Goal: Find specific page/section: Find specific page/section

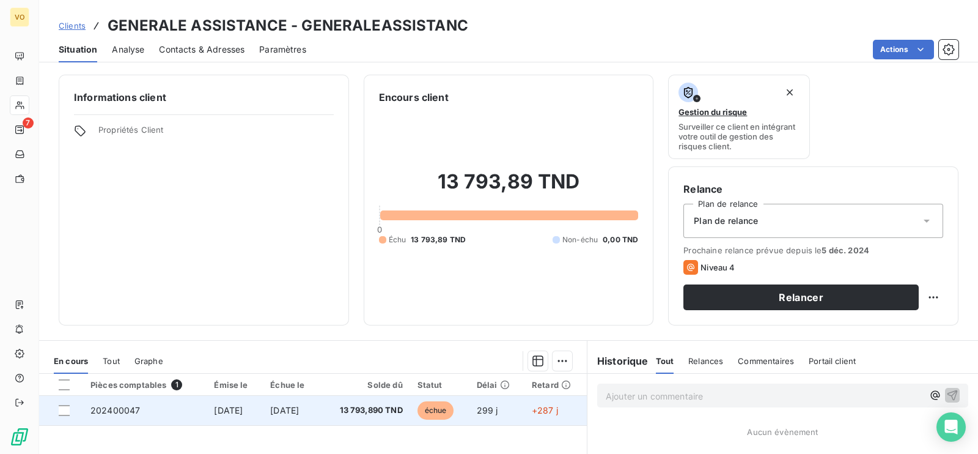
click at [356, 410] on span "13 793,890 TND" at bounding box center [364, 410] width 75 height 12
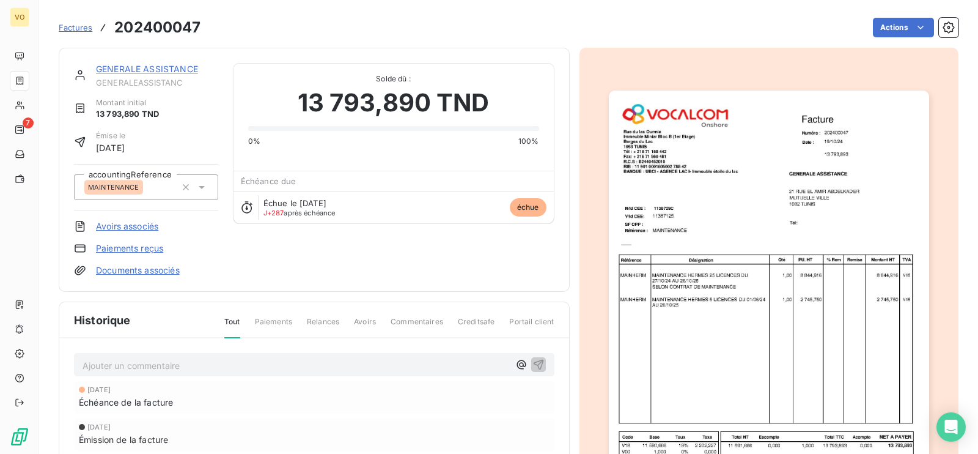
click at [825, 218] on img "button" at bounding box center [769, 316] width 320 height 453
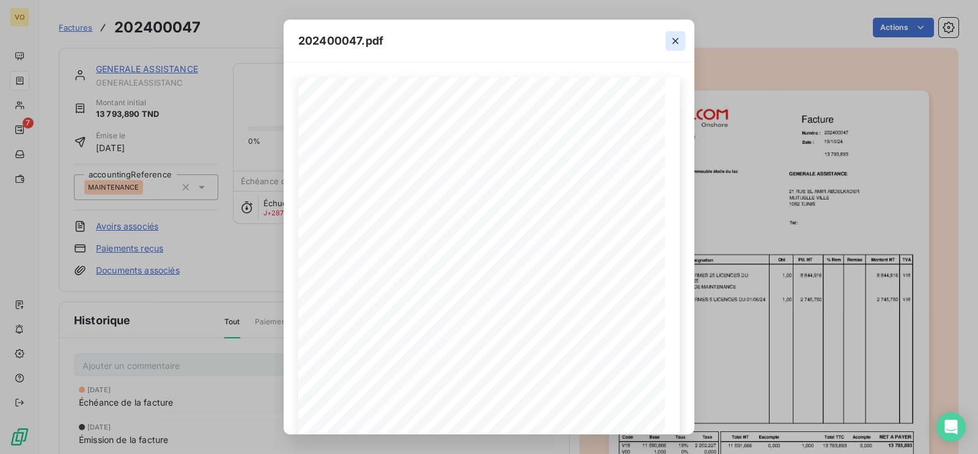
click at [674, 36] on icon "button" at bounding box center [675, 41] width 12 height 12
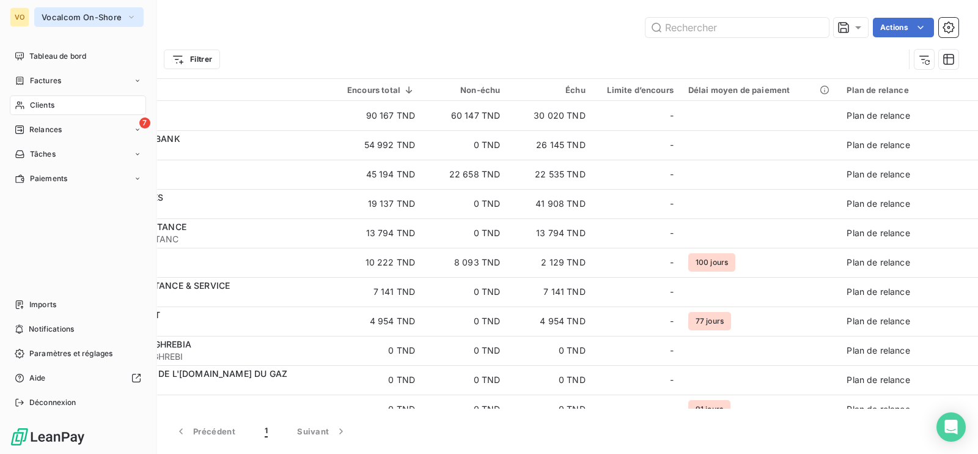
click at [122, 17] on button "Vocalcom On-Shore" at bounding box center [88, 17] width 109 height 20
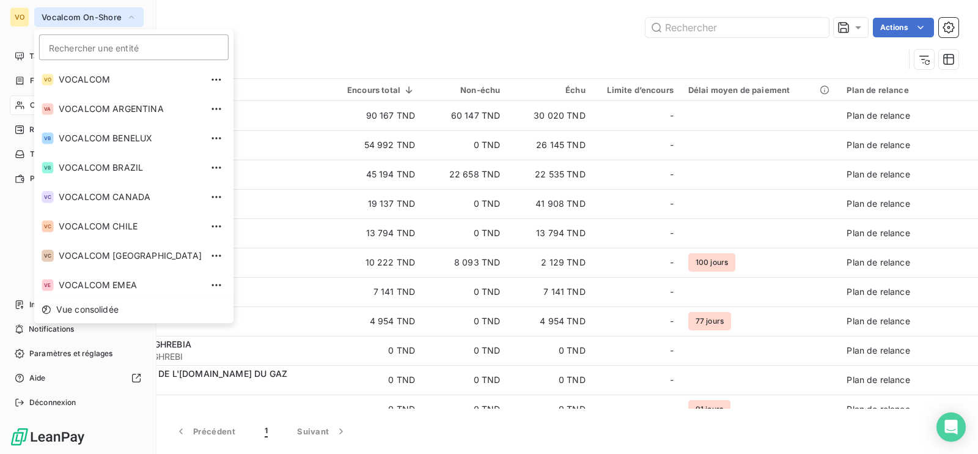
scroll to position [121, 0]
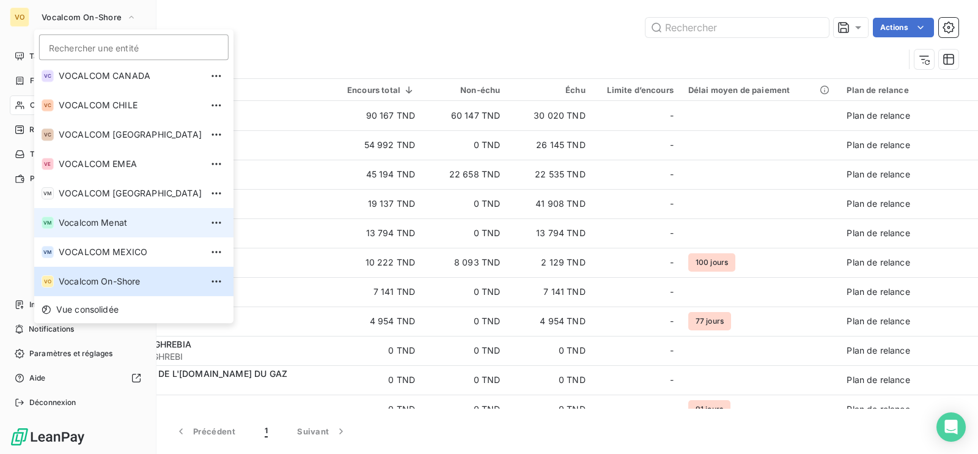
click at [123, 224] on span "Vocalcom Menat" at bounding box center [130, 222] width 143 height 12
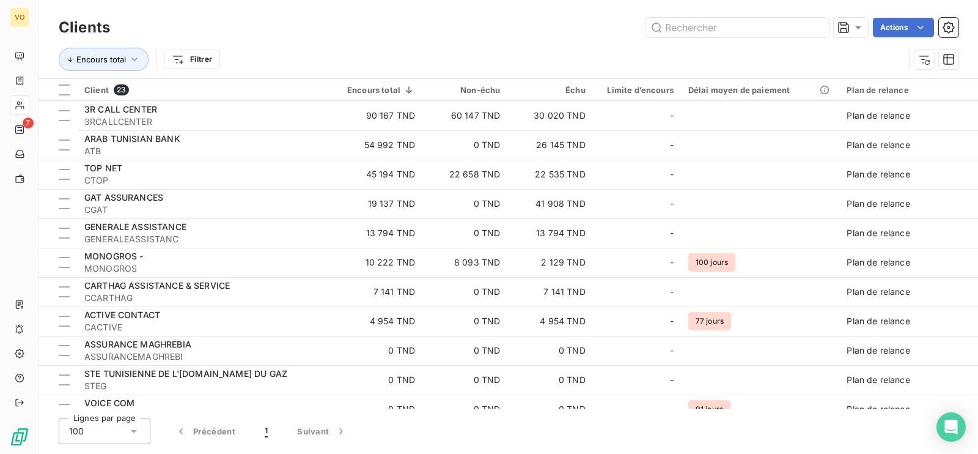
type input "STRATE"
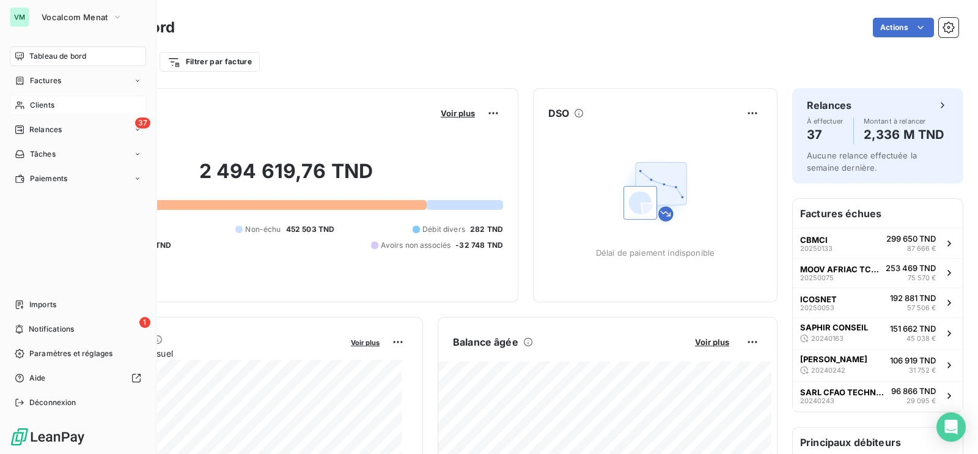
click at [40, 103] on span "Clients" at bounding box center [42, 105] width 24 height 11
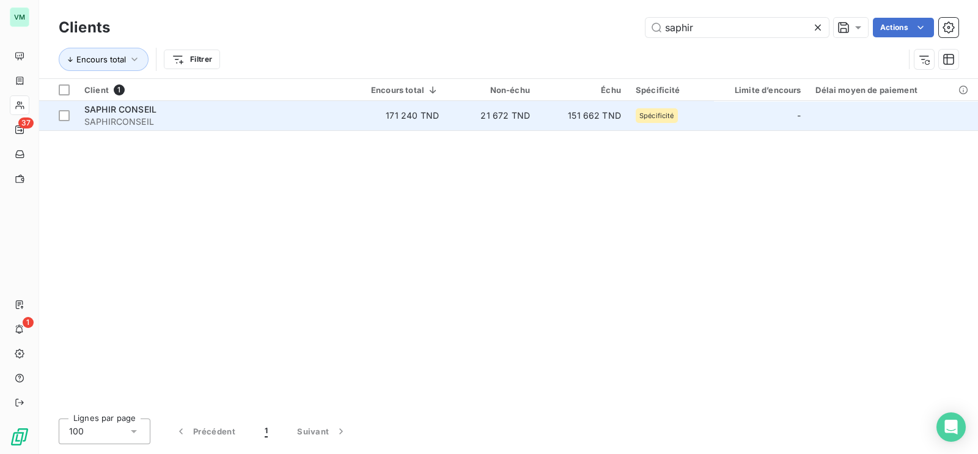
type input "saphir"
click at [123, 103] on div "SAPHIR CONSEIL" at bounding box center [213, 109] width 259 height 12
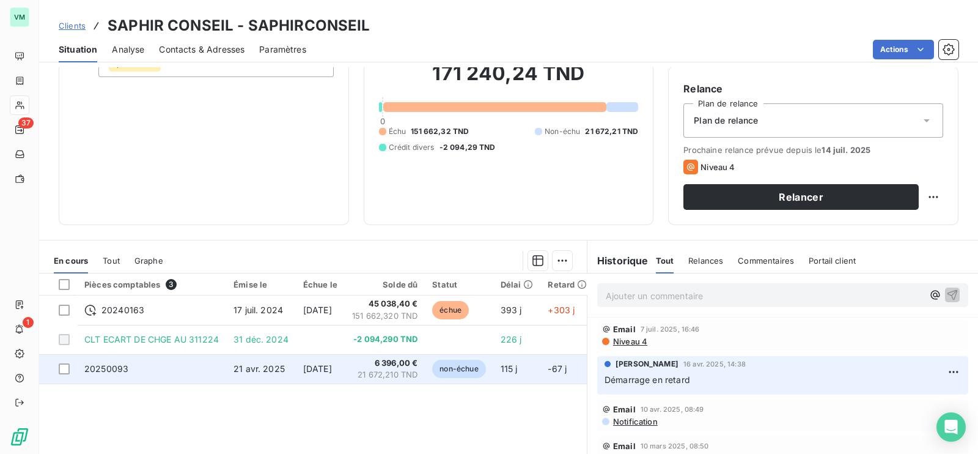
scroll to position [76, 0]
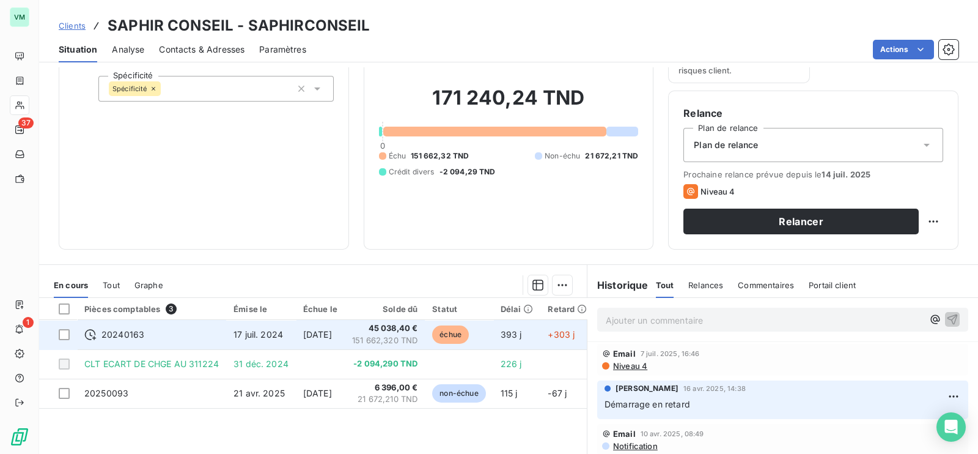
click at [412, 336] on span "151 662,320 TND" at bounding box center [384, 340] width 65 height 12
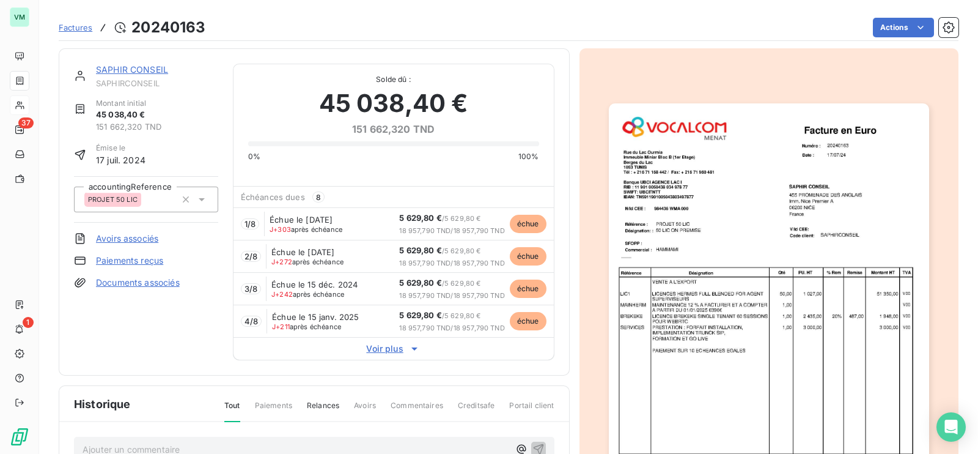
click at [386, 345] on span "Voir plus" at bounding box center [393, 348] width 320 height 12
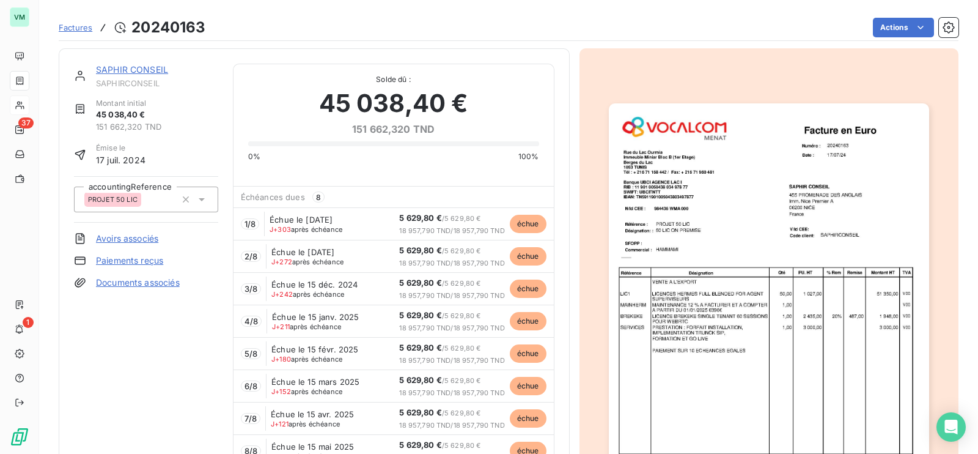
click at [685, 386] on img "button" at bounding box center [769, 329] width 320 height 453
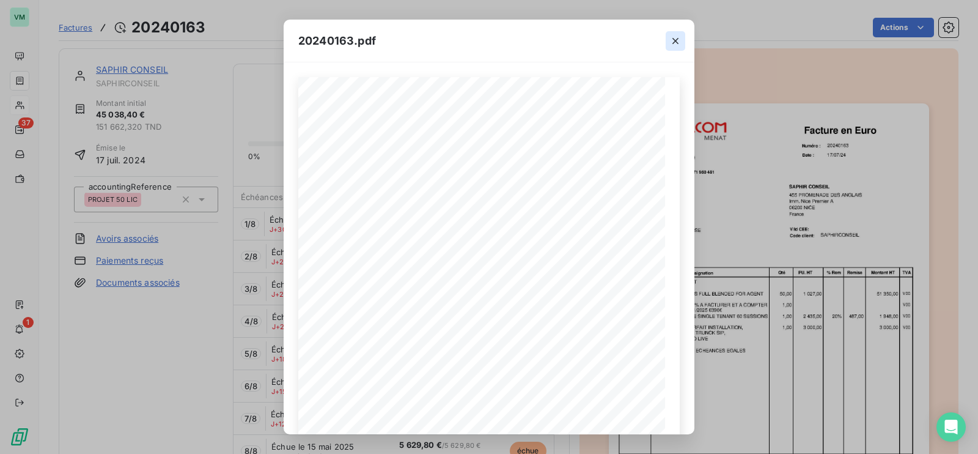
click at [678, 41] on icon "button" at bounding box center [675, 41] width 12 height 12
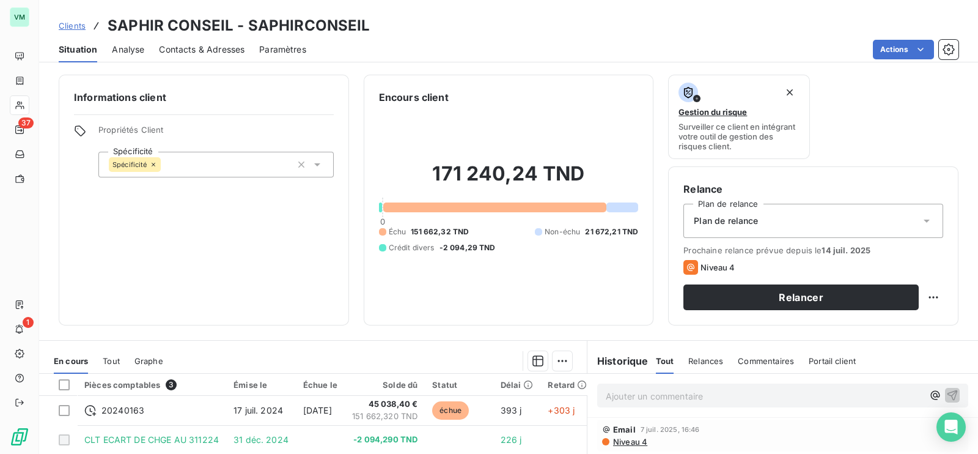
scroll to position [76, 0]
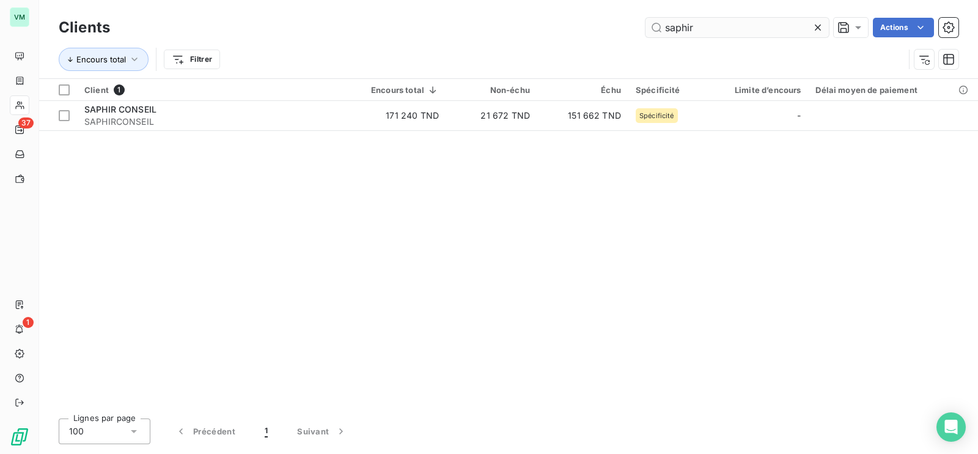
drag, startPoint x: 703, startPoint y: 25, endPoint x: 645, endPoint y: 23, distance: 57.5
click at [645, 23] on input "saphir" at bounding box center [736, 28] width 183 height 20
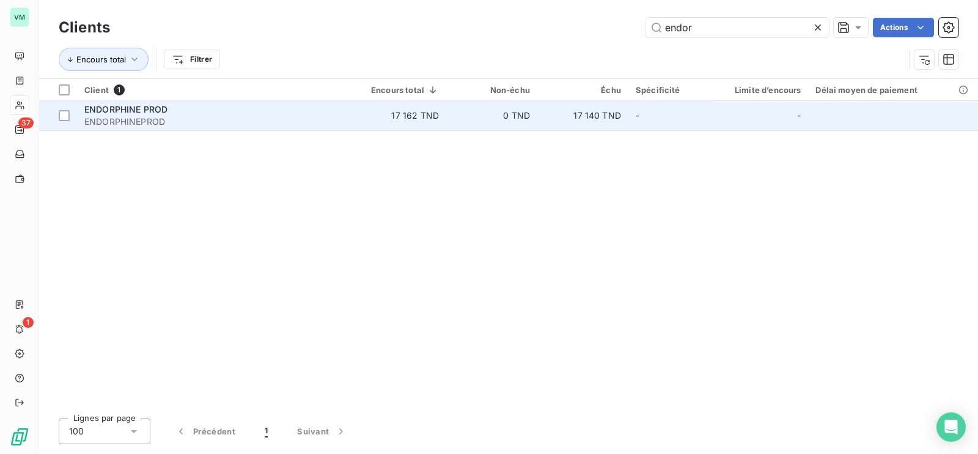
type input "endor"
click at [144, 119] on span "ENDORPHINEPROD" at bounding box center [213, 122] width 259 height 12
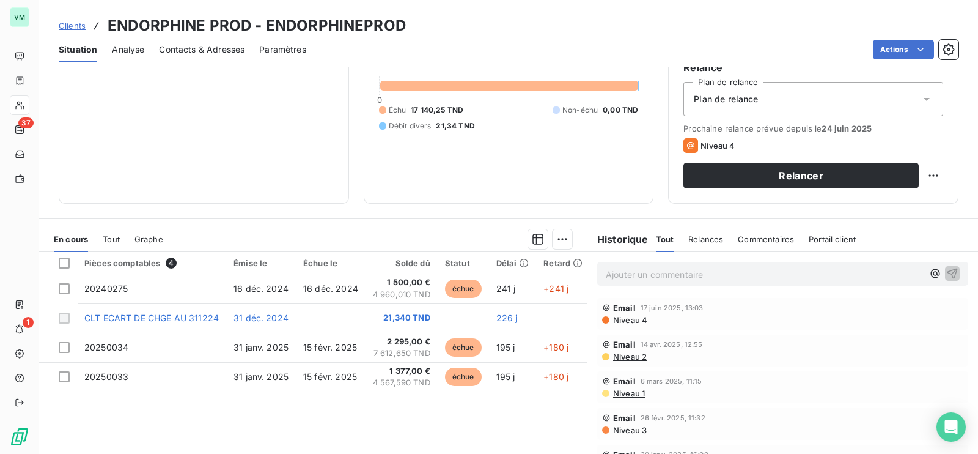
scroll to position [152, 0]
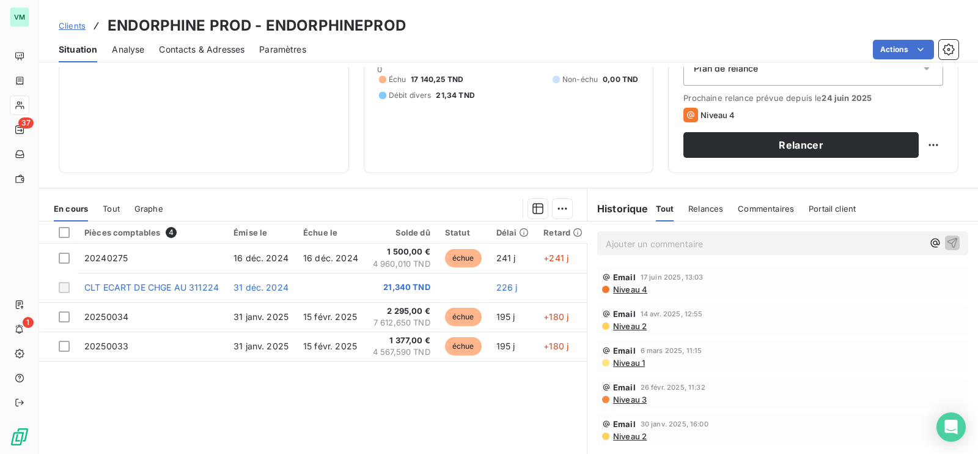
click at [306, 313] on span "15 févr. 2025" at bounding box center [330, 316] width 54 height 10
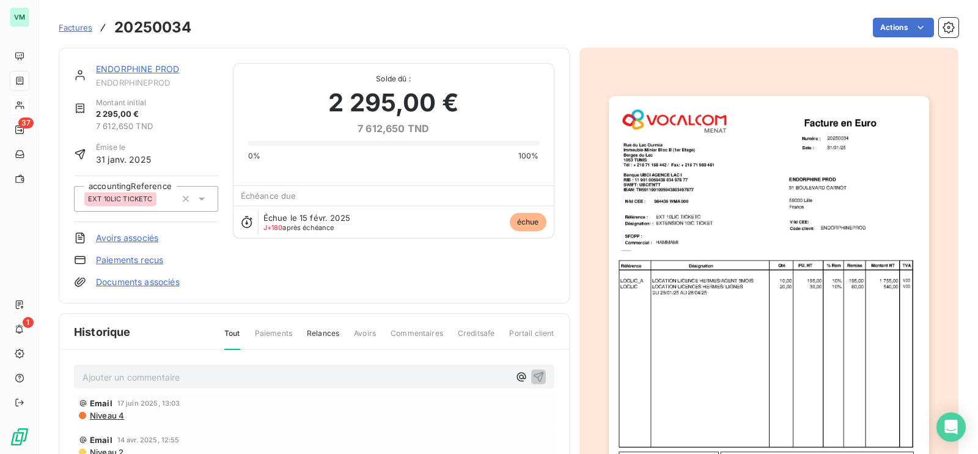
click at [845, 204] on img "button" at bounding box center [769, 322] width 320 height 453
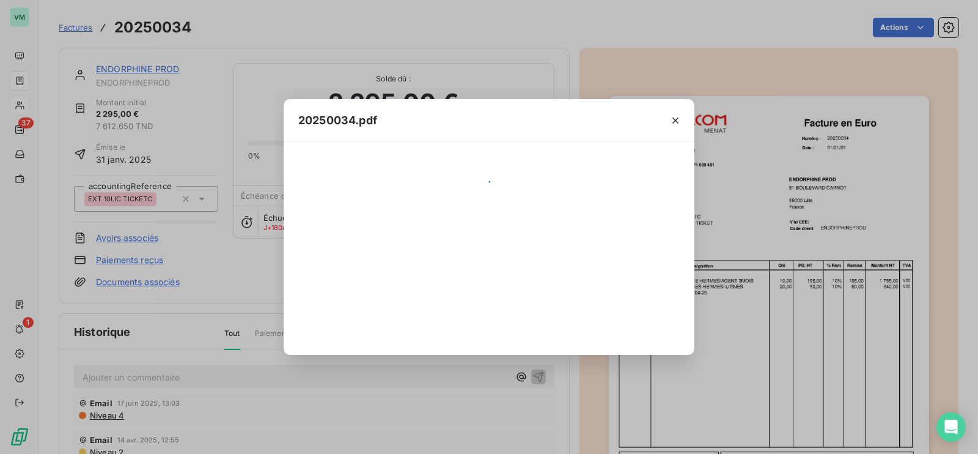
click at [843, 342] on div "20250034.pdf" at bounding box center [489, 227] width 978 height 454
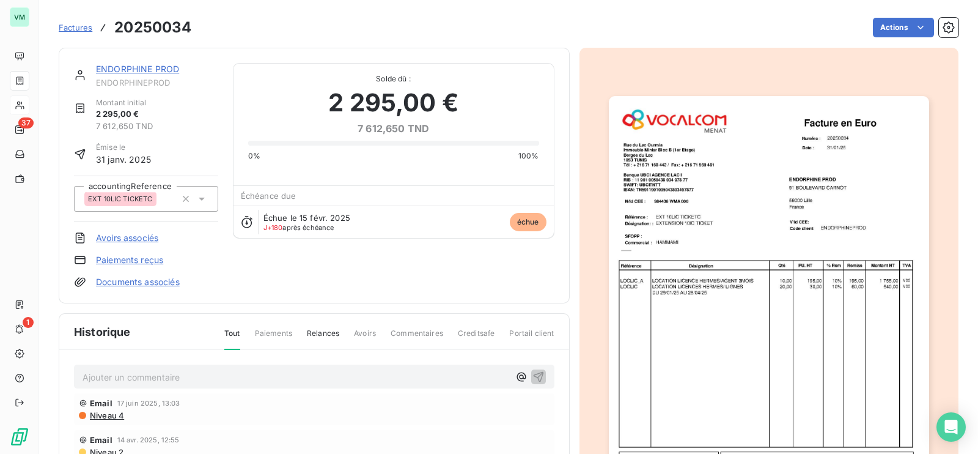
click at [711, 367] on img "button" at bounding box center [769, 322] width 320 height 453
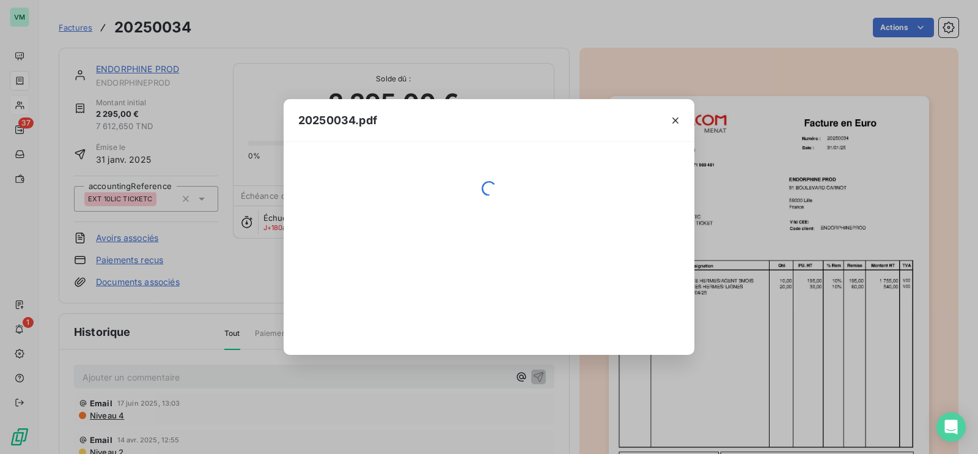
click at [789, 389] on div "20250034.pdf" at bounding box center [489, 227] width 978 height 454
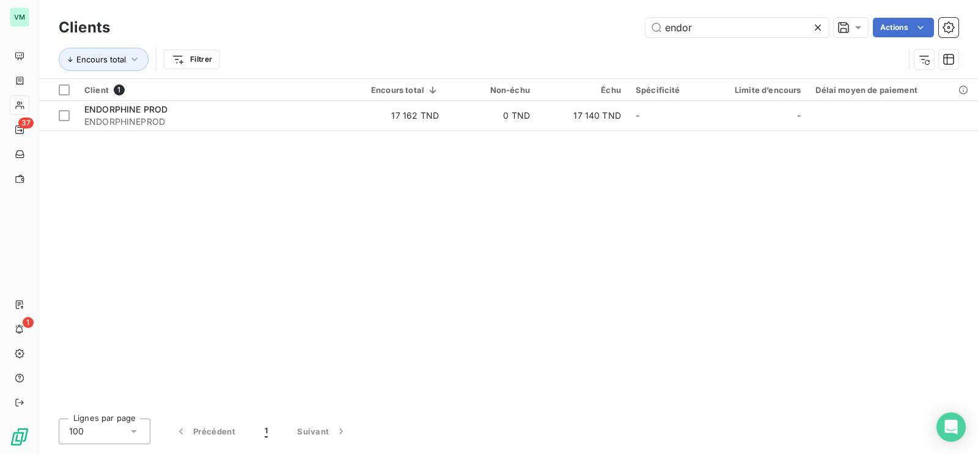
click at [818, 23] on icon at bounding box center [818, 27] width 12 height 12
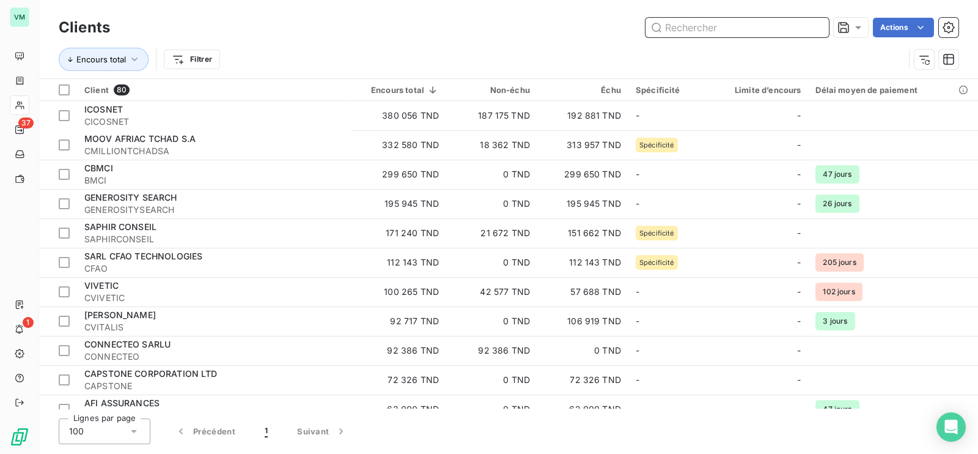
click at [728, 30] on input "text" at bounding box center [736, 28] width 183 height 20
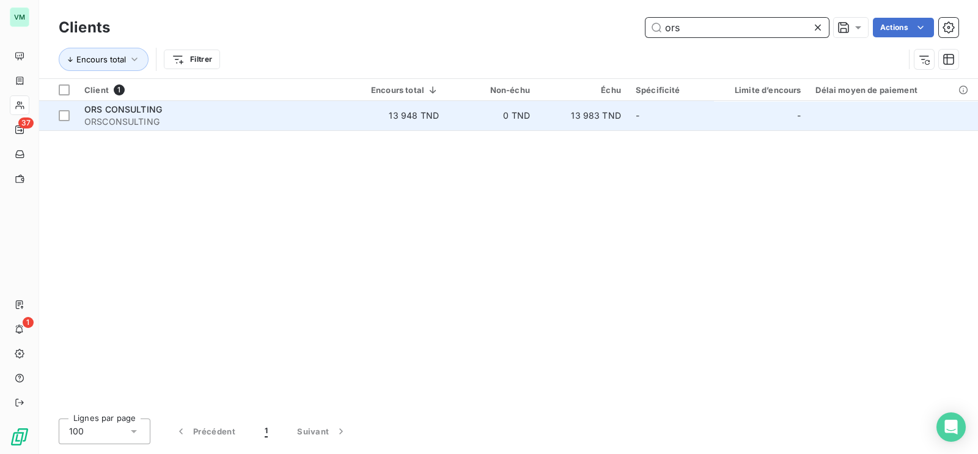
type input "ors"
click at [165, 117] on span "ORSCONSULTING" at bounding box center [213, 122] width 259 height 12
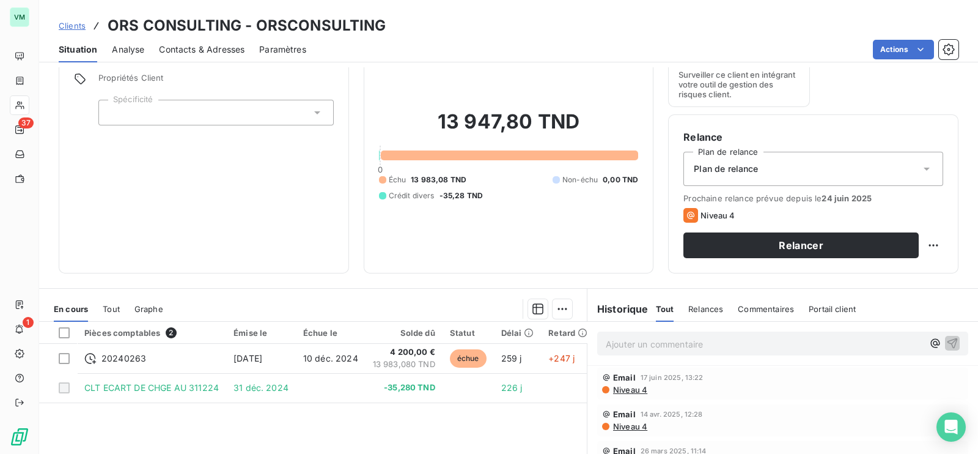
scroll to position [76, 0]
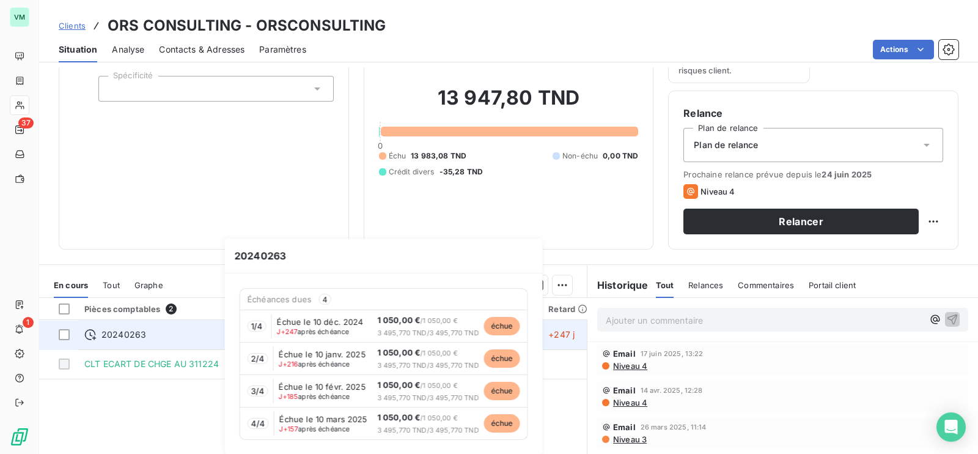
click at [183, 335] on div "20240263" at bounding box center [151, 334] width 134 height 12
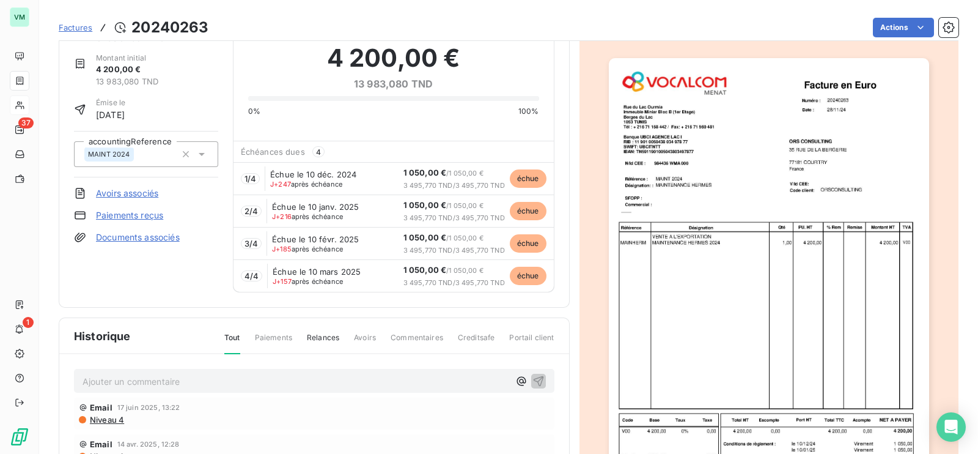
scroll to position [78, 0]
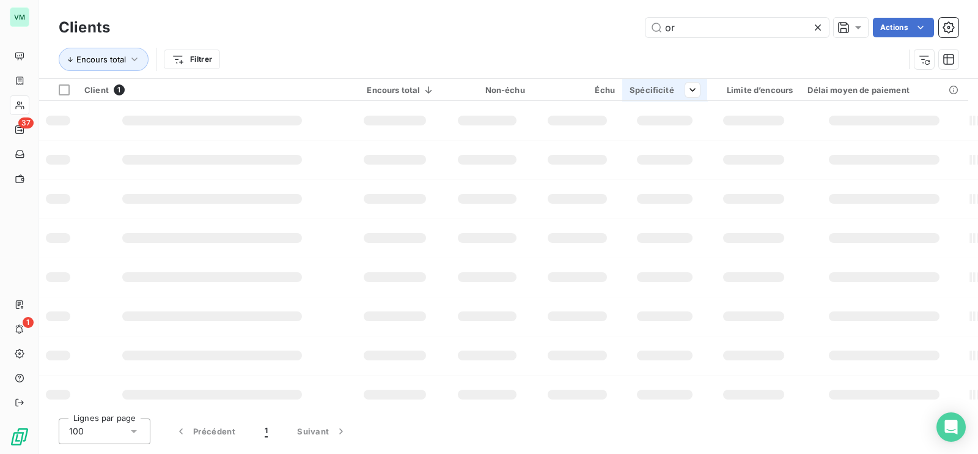
type input "o"
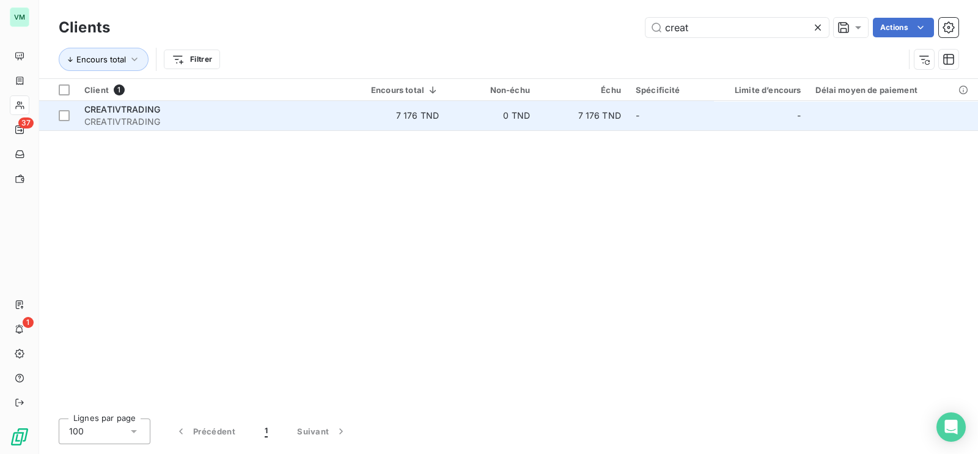
type input "creat"
click at [216, 108] on div "CREATIVTRADING" at bounding box center [213, 109] width 259 height 12
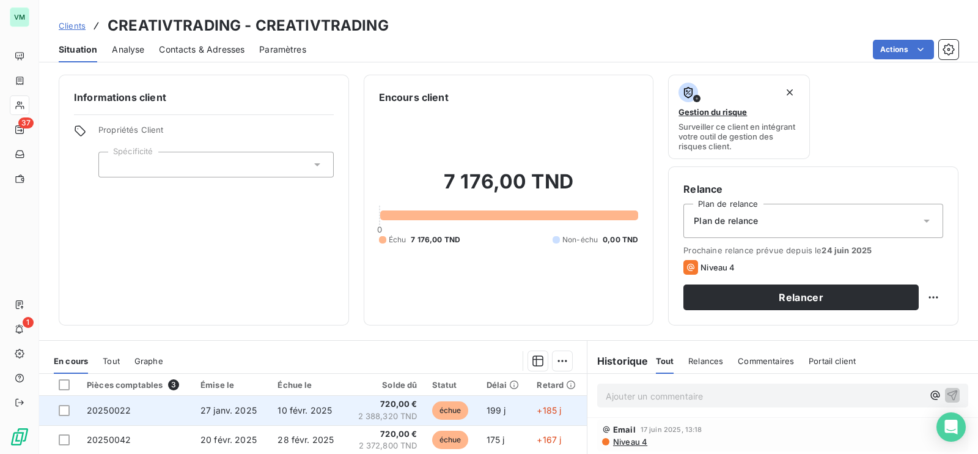
click at [372, 408] on span "720,00 €" at bounding box center [385, 404] width 64 height 12
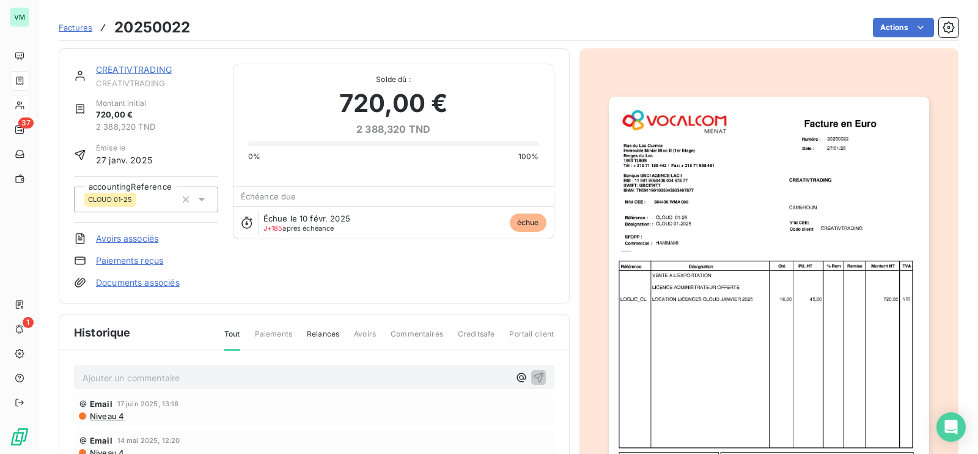
click at [155, 65] on link "CREATIVTRADING" at bounding box center [134, 69] width 76 height 10
